Goal: Navigation & Orientation: Find specific page/section

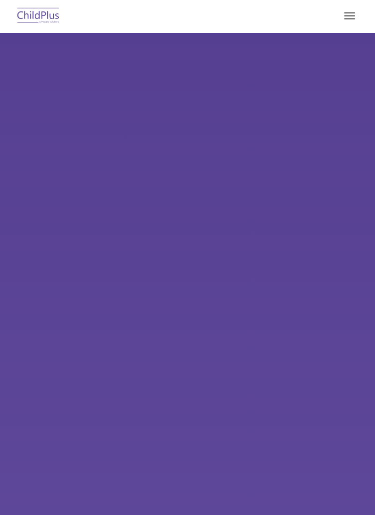
select select "MEDIUM"
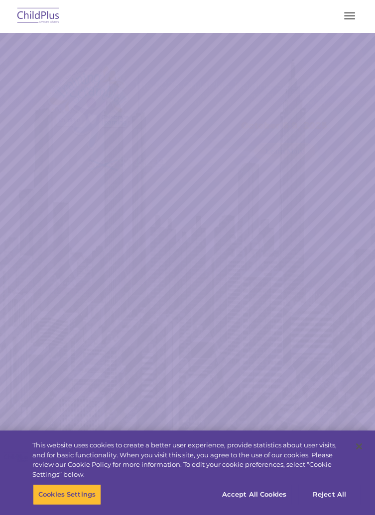
select select "MEDIUM"
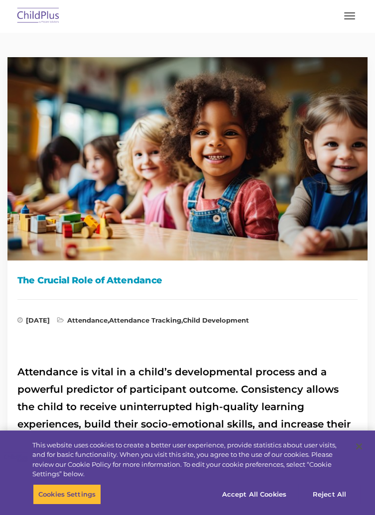
click at [345, 18] on button "button" at bounding box center [349, 16] width 21 height 16
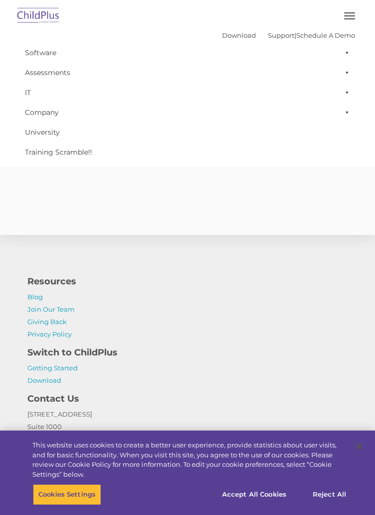
scroll to position [2180, 0]
click at [264, 505] on button "Accept All Cookies" at bounding box center [253, 494] width 75 height 21
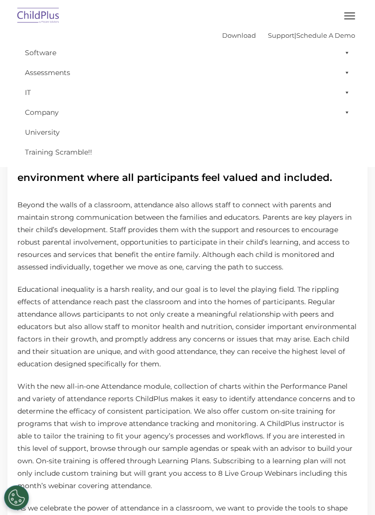
scroll to position [215, 0]
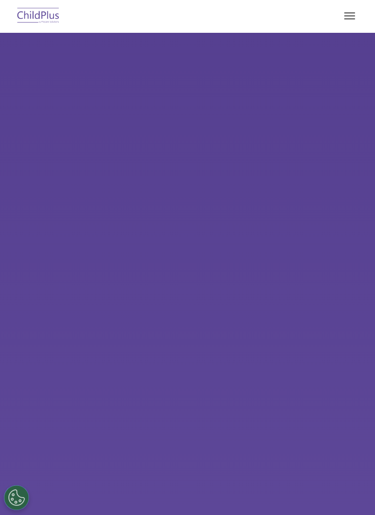
select select "MEDIUM"
